Goal: Check status: Check status

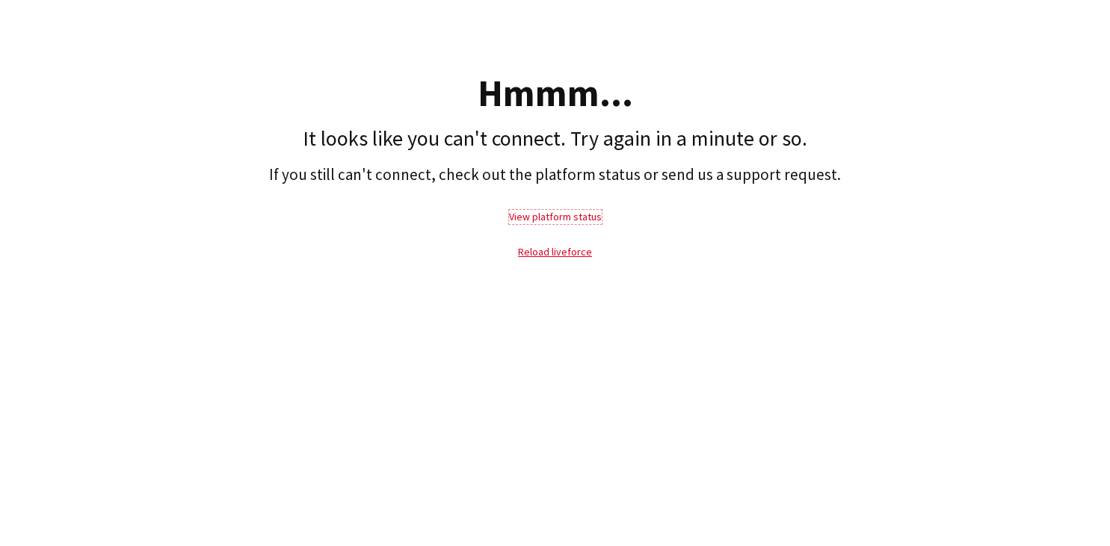
click at [575, 217] on link "View platform status" at bounding box center [555, 216] width 93 height 13
click at [556, 257] on link "Reload liveforce" at bounding box center [555, 251] width 74 height 13
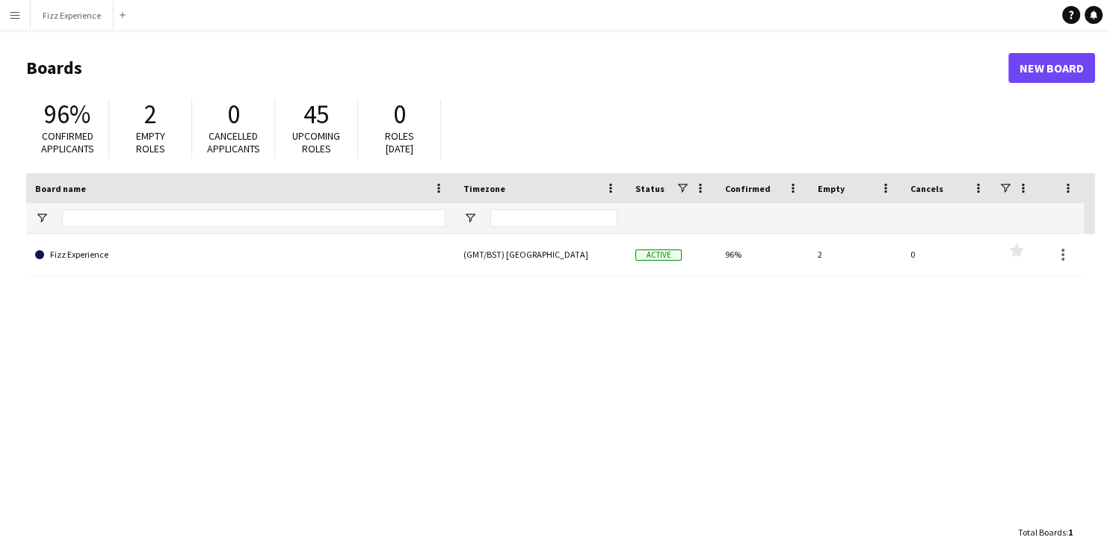
click at [13, 22] on button "Menu" at bounding box center [15, 15] width 30 height 30
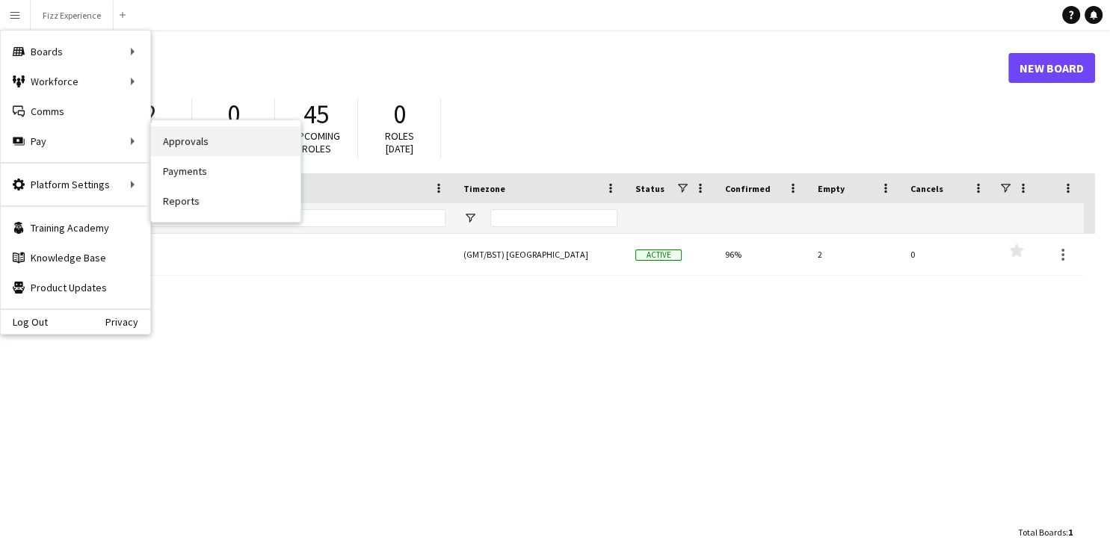
click at [196, 142] on link "Approvals" at bounding box center [225, 141] width 149 height 30
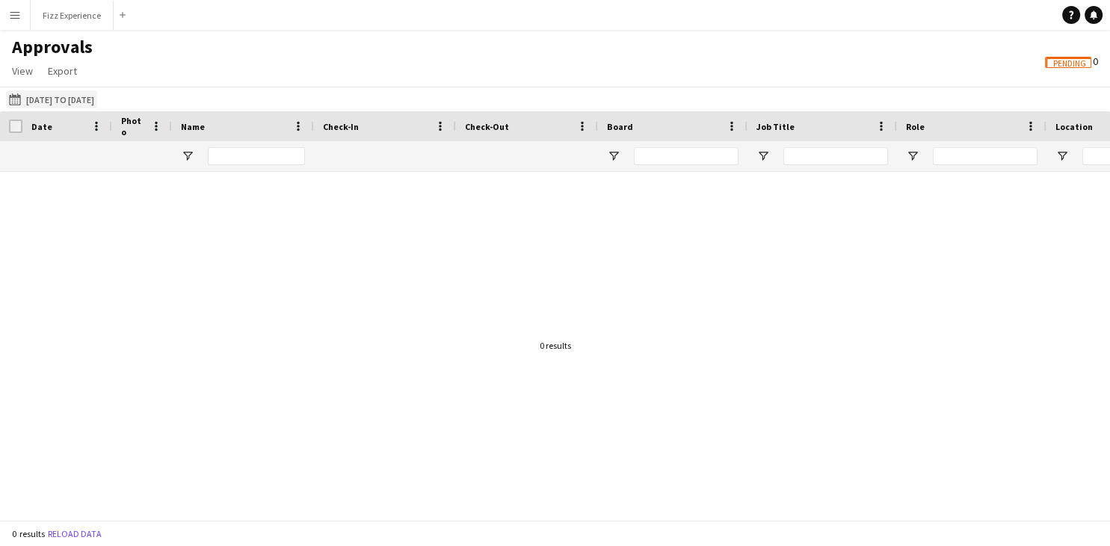
click at [97, 102] on button "[DATE] to [DATE] [DATE] to [DATE]" at bounding box center [51, 99] width 91 height 18
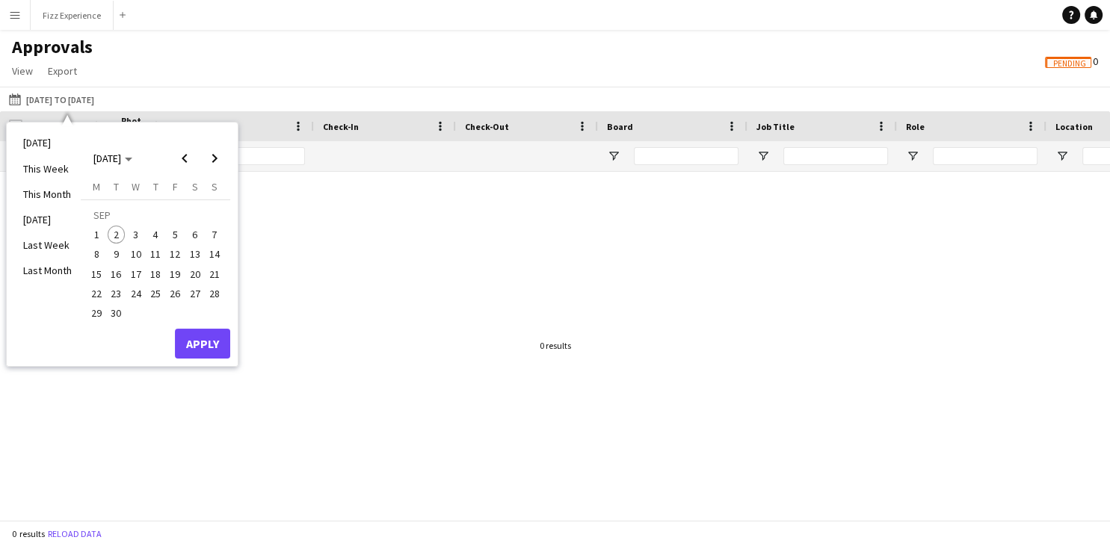
click at [118, 232] on span "2" at bounding box center [117, 235] width 18 height 18
click at [204, 348] on button "Apply" at bounding box center [202, 344] width 55 height 30
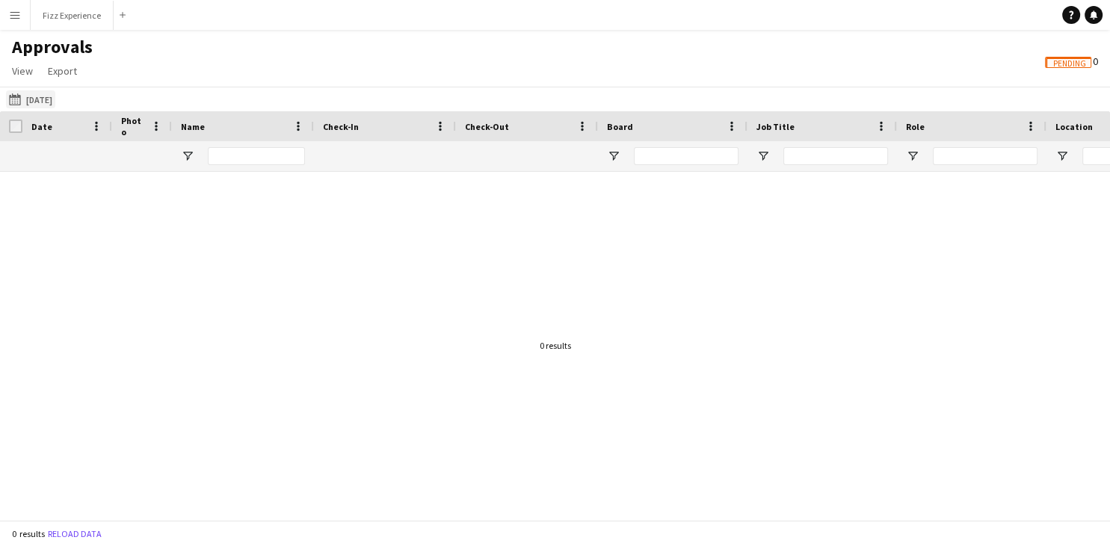
click at [41, 98] on button "[DATE] to [DATE] [DATE]" at bounding box center [30, 99] width 49 height 18
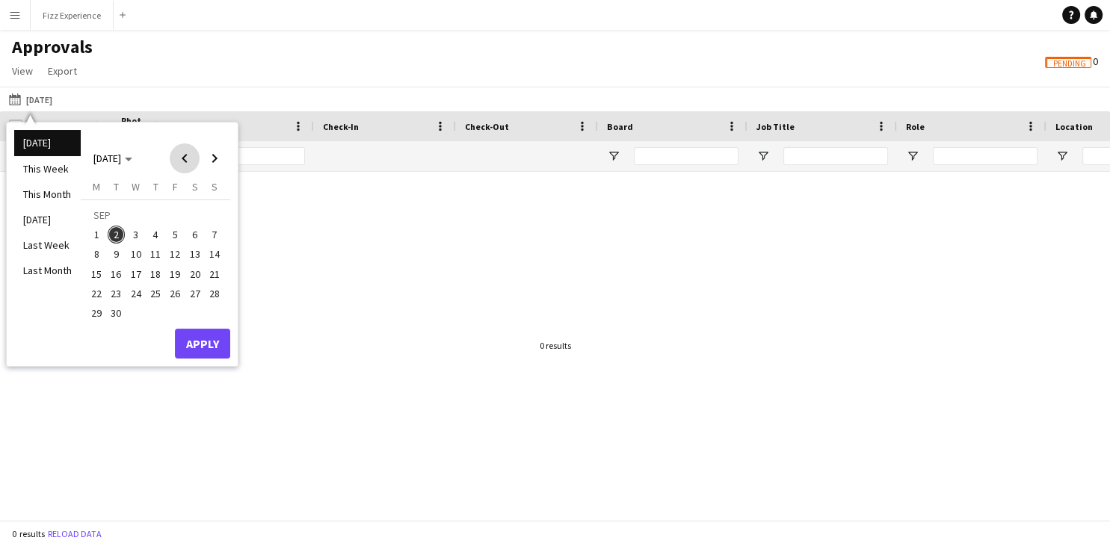
click at [184, 161] on span "Previous month" at bounding box center [185, 158] width 30 height 30
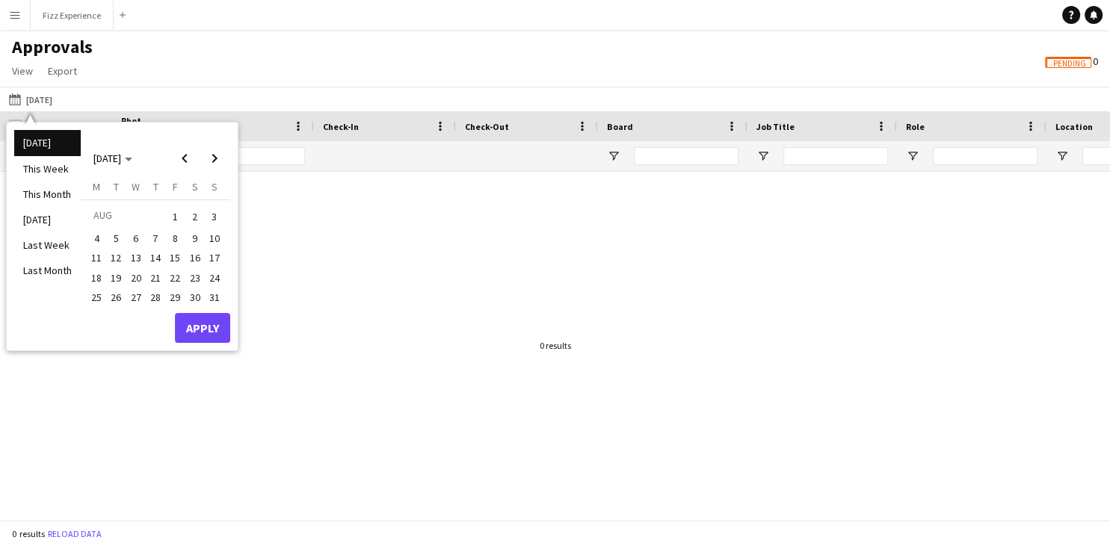
click at [174, 212] on span "1" at bounding box center [175, 216] width 18 height 21
click at [205, 326] on button "Apply" at bounding box center [202, 328] width 55 height 30
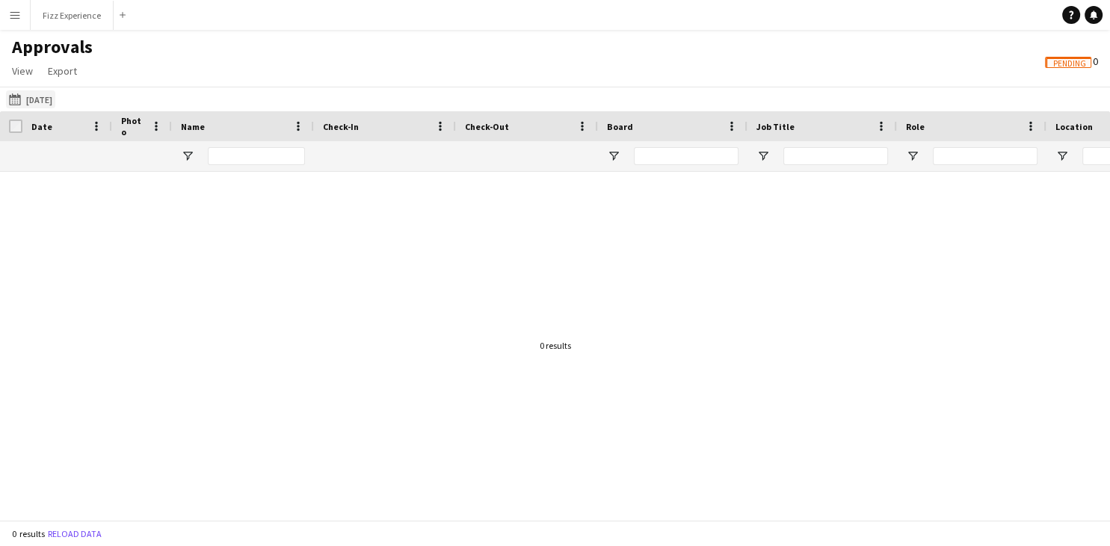
click at [53, 103] on button "[DATE] to [DATE] [DATE]" at bounding box center [30, 99] width 49 height 18
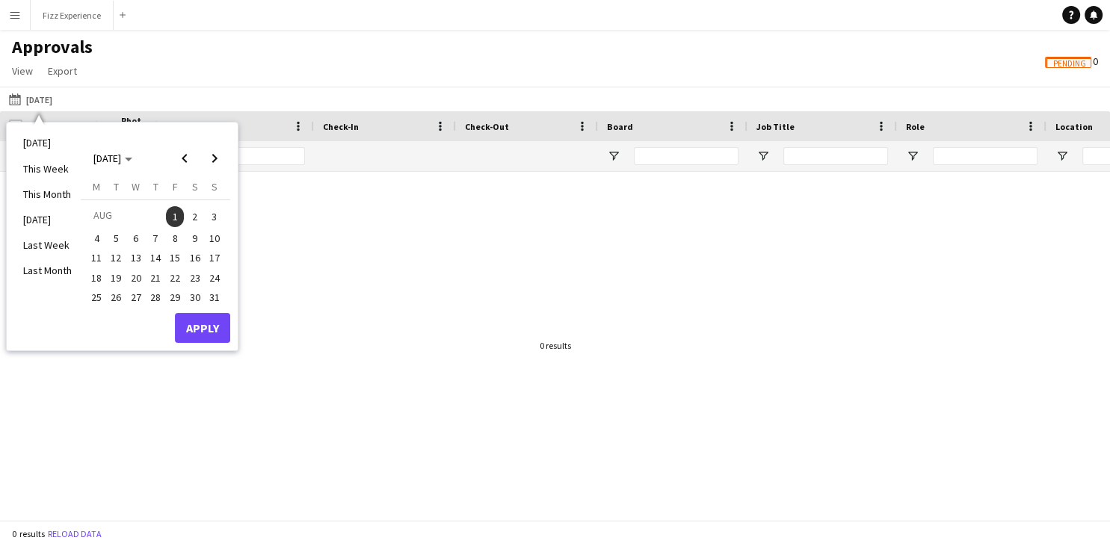
click at [215, 294] on span "31" at bounding box center [214, 297] width 18 height 18
click at [170, 215] on span "1" at bounding box center [175, 216] width 18 height 21
click at [211, 325] on button "Apply" at bounding box center [202, 328] width 55 height 30
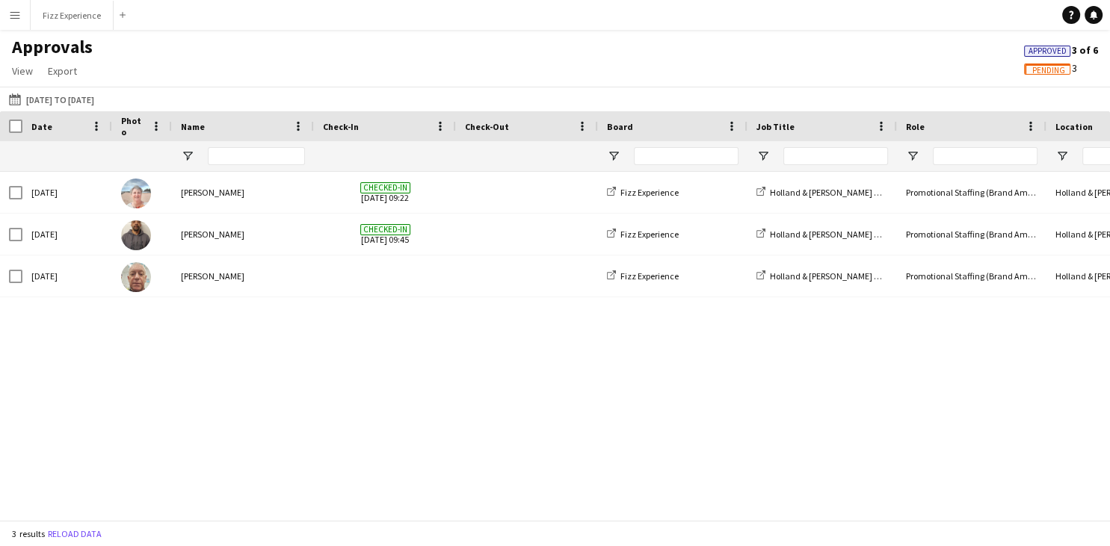
click at [210, 372] on div "[DATE] [PERSON_NAME] Checked-in [DATE] 09:22 Fizz Experience Holland & [PERSON_…" at bounding box center [555, 346] width 1110 height 348
